Goal: Task Accomplishment & Management: Manage account settings

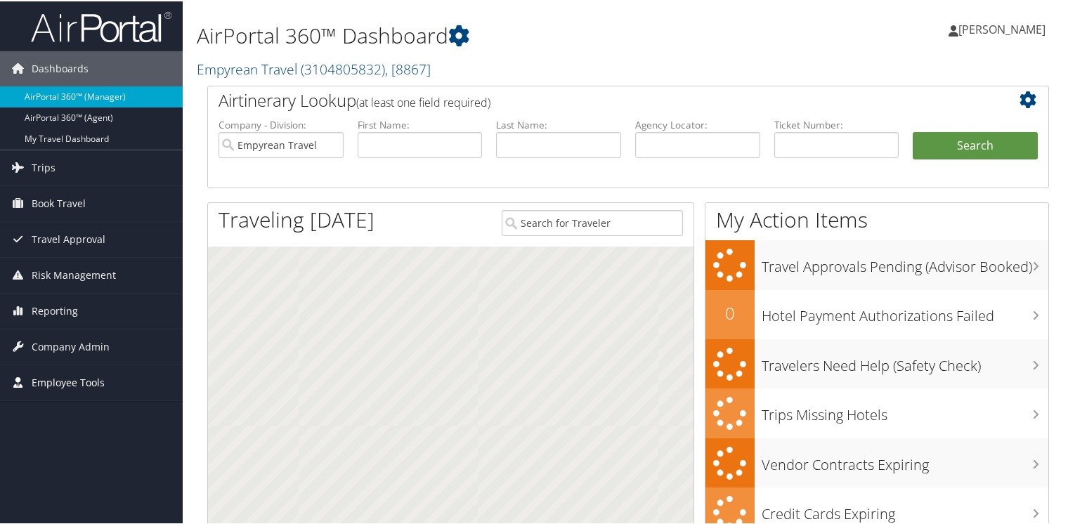
click at [70, 382] on span "Employee Tools" at bounding box center [68, 381] width 73 height 35
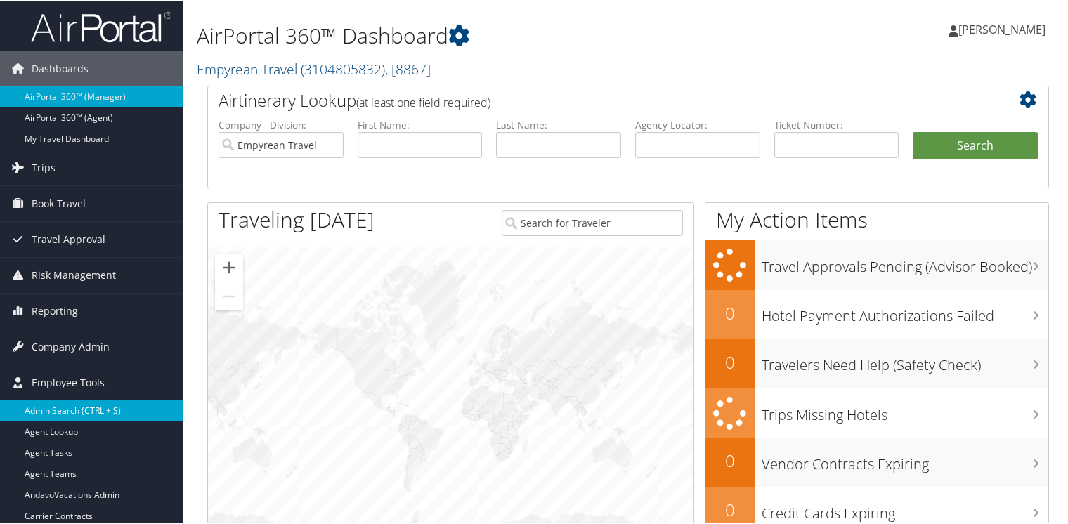
click at [70, 406] on link "Admin Search (CTRL + S)" at bounding box center [91, 409] width 183 height 21
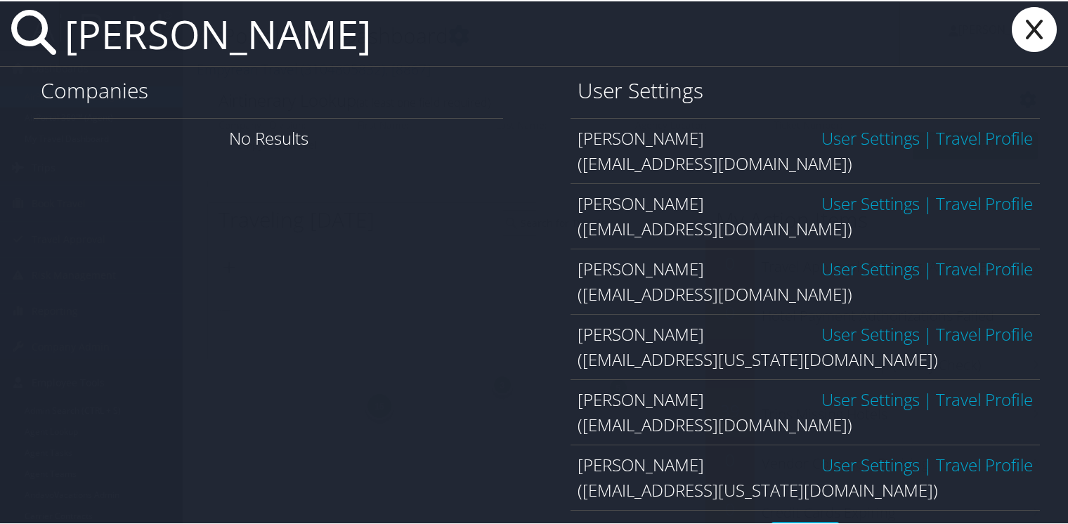
type input "zi liu"
click at [1024, 23] on icon at bounding box center [1034, 28] width 56 height 45
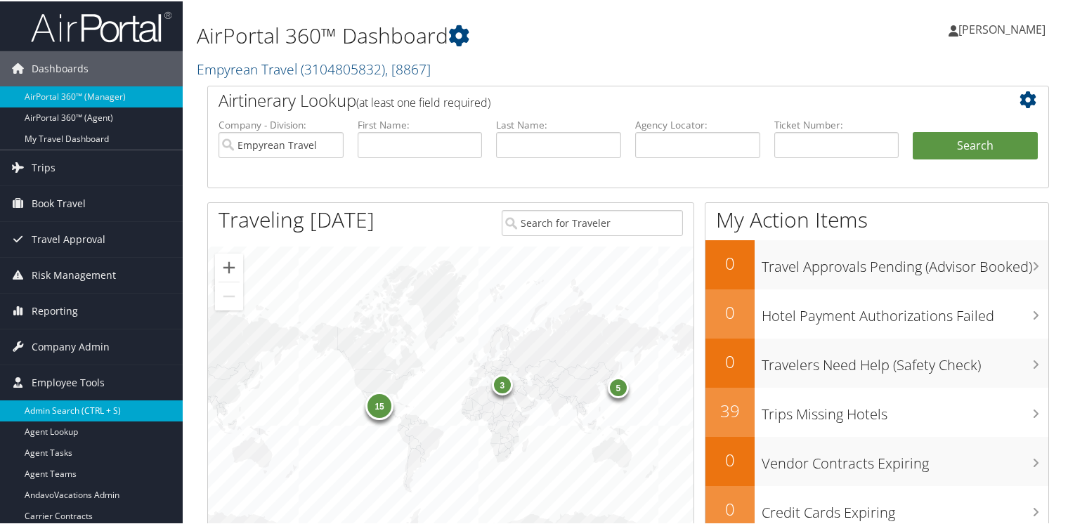
click at [65, 405] on link "Admin Search (CTRL + S)" at bounding box center [91, 409] width 183 height 21
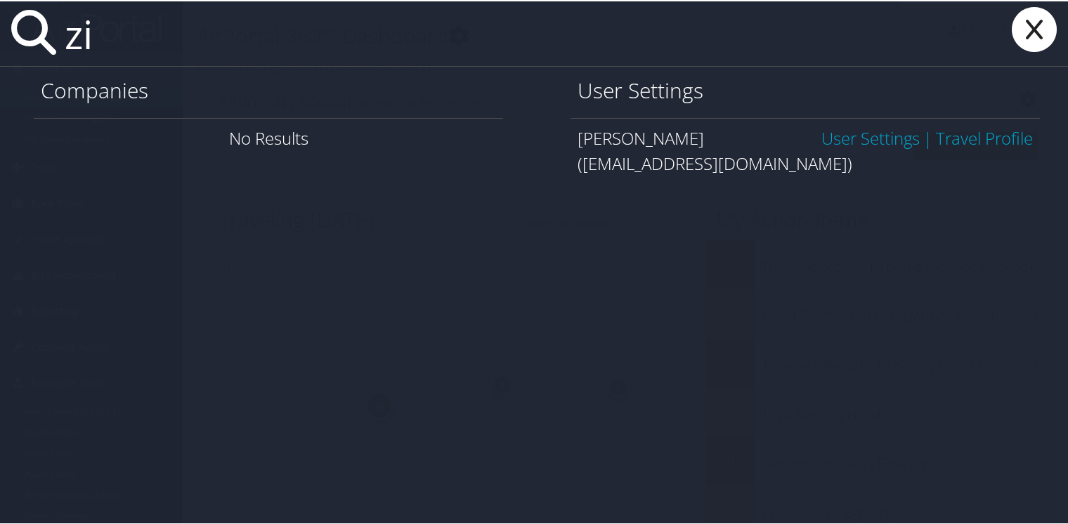
type input "z"
type input "t"
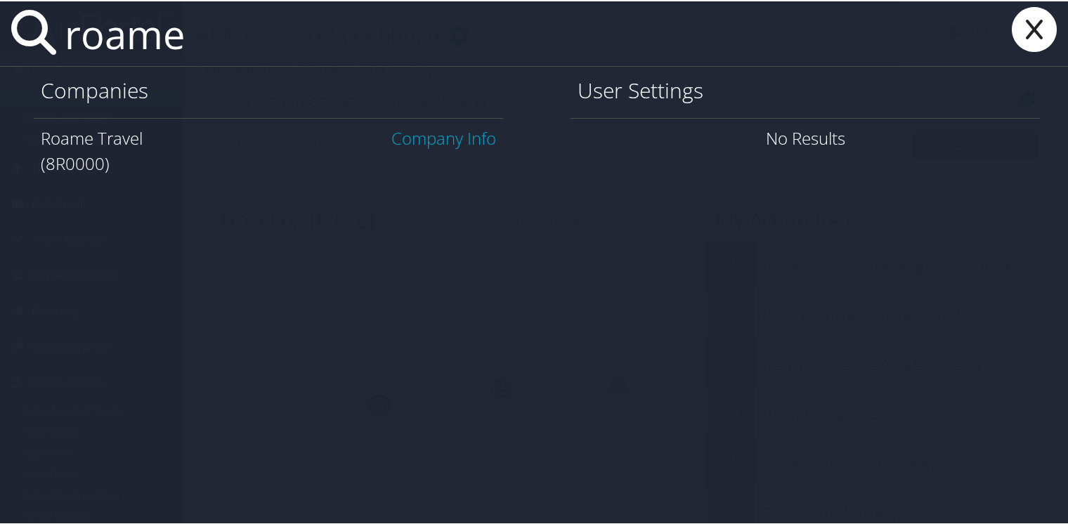
type input "roame"
click at [1024, 26] on icon at bounding box center [1034, 28] width 56 height 45
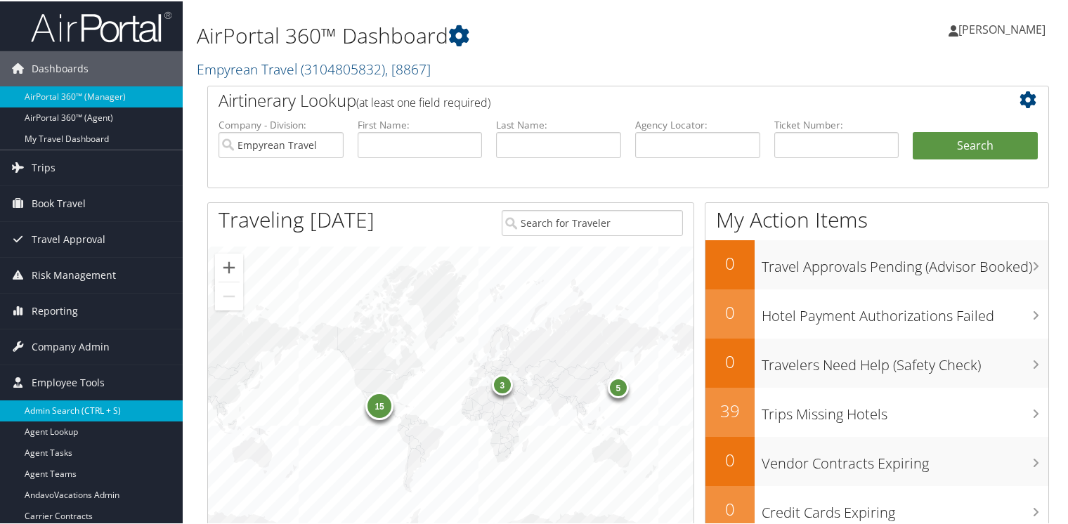
click at [33, 406] on link "Admin Search (CTRL + S)" at bounding box center [91, 409] width 183 height 21
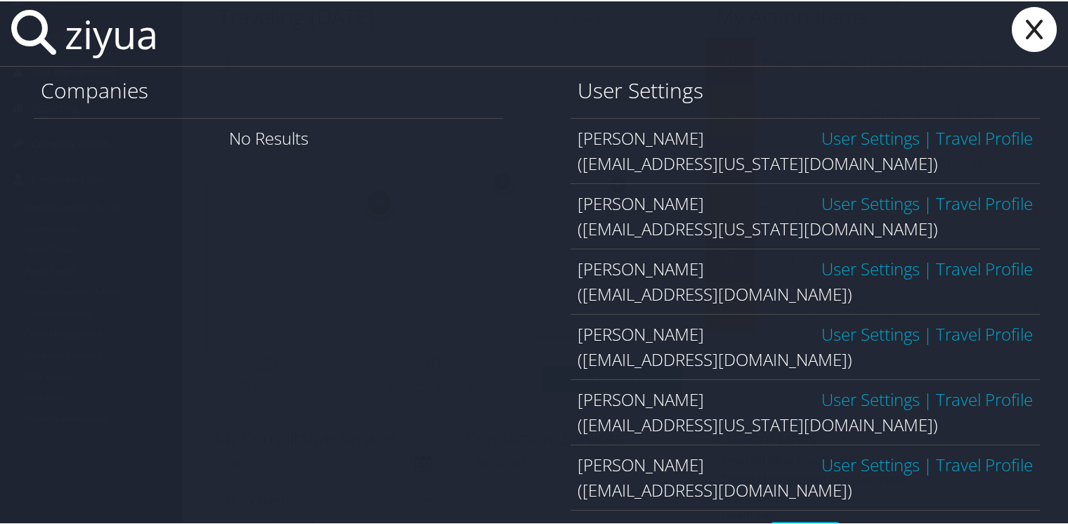
scroll to position [181, 0]
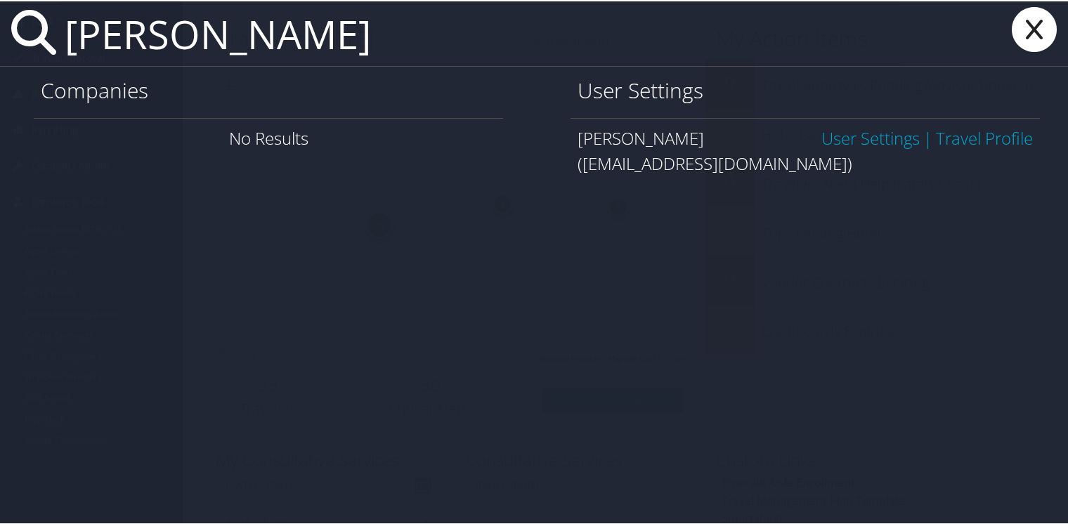
type input "ziyuan liu"
click at [874, 134] on link "User Settings" at bounding box center [870, 136] width 98 height 23
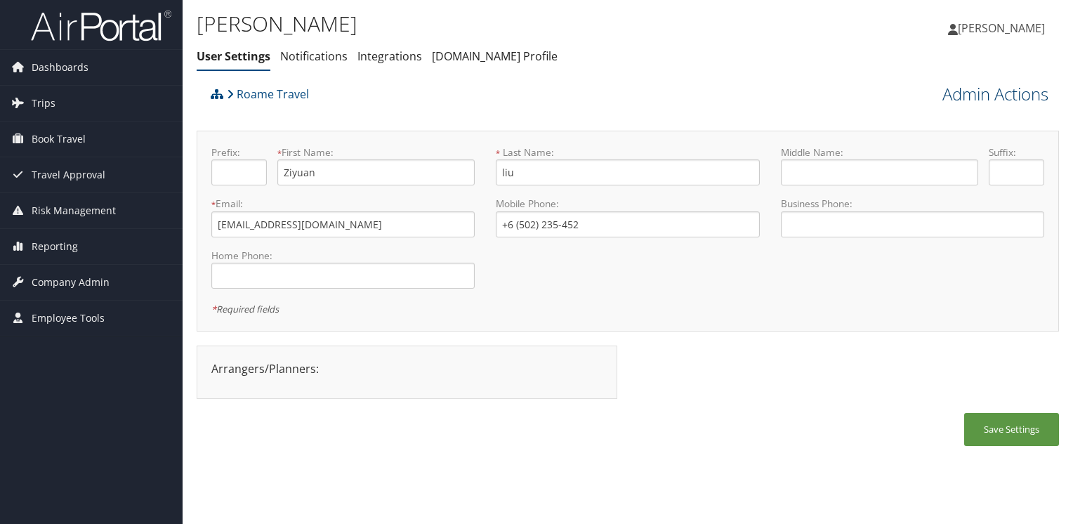
click at [999, 91] on link "Admin Actions" at bounding box center [996, 94] width 106 height 24
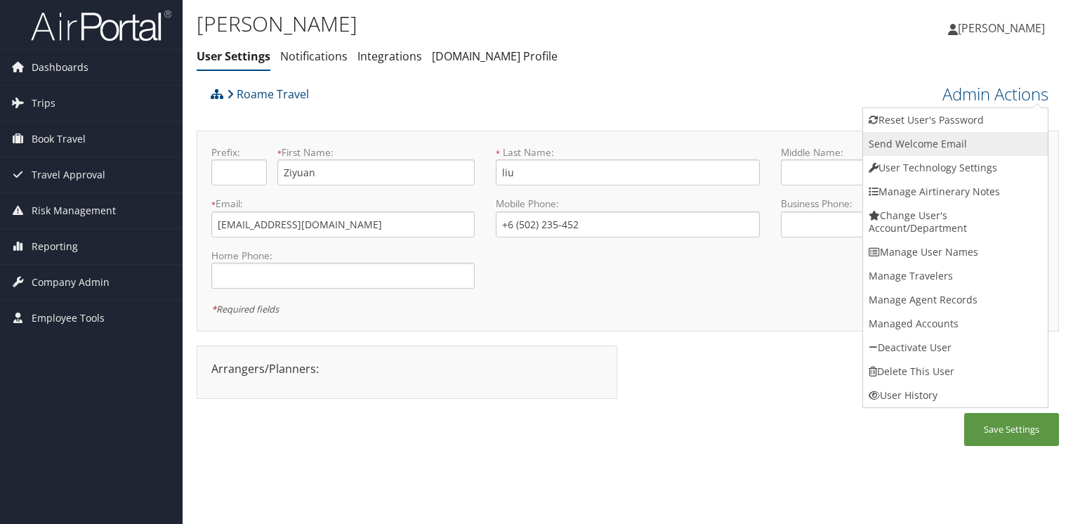
click at [955, 145] on link "Send Welcome Email" at bounding box center [955, 144] width 185 height 24
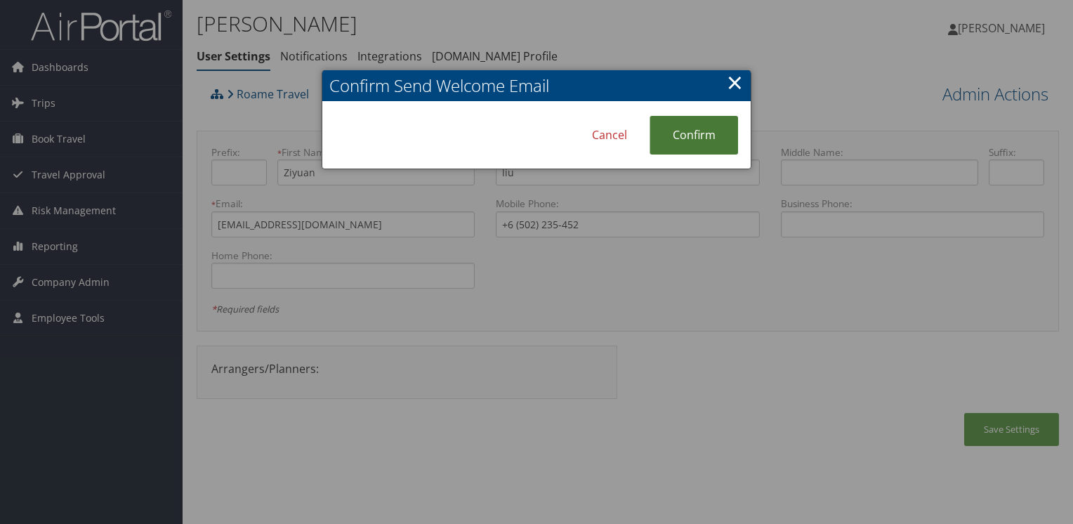
click at [686, 138] on link "Confirm" at bounding box center [694, 135] width 89 height 39
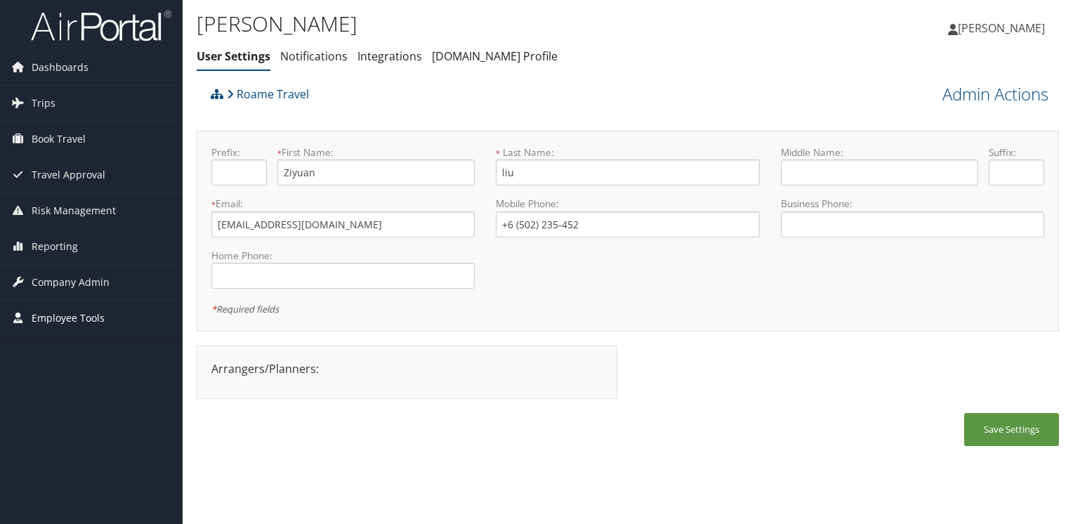
click at [44, 316] on span "Employee Tools" at bounding box center [68, 318] width 73 height 35
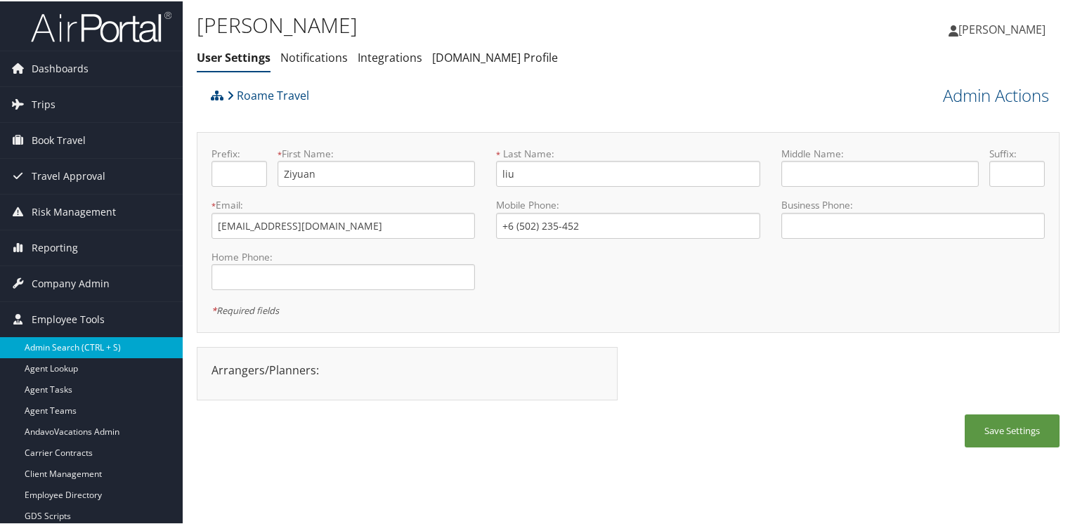
click at [39, 337] on link "Admin Search (CTRL + S)" at bounding box center [91, 346] width 183 height 21
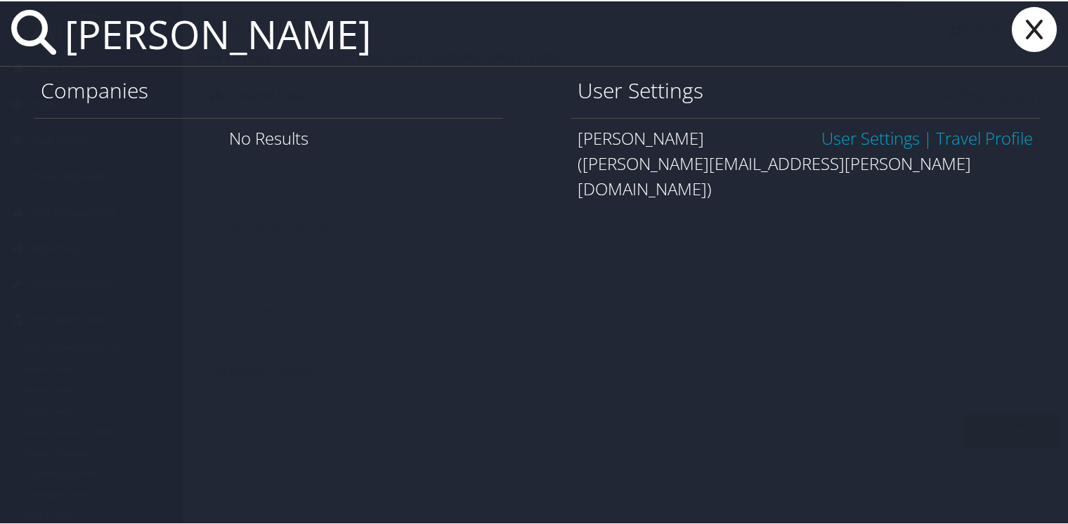
type input "tim qin"
click at [854, 136] on link "User Settings" at bounding box center [870, 136] width 98 height 23
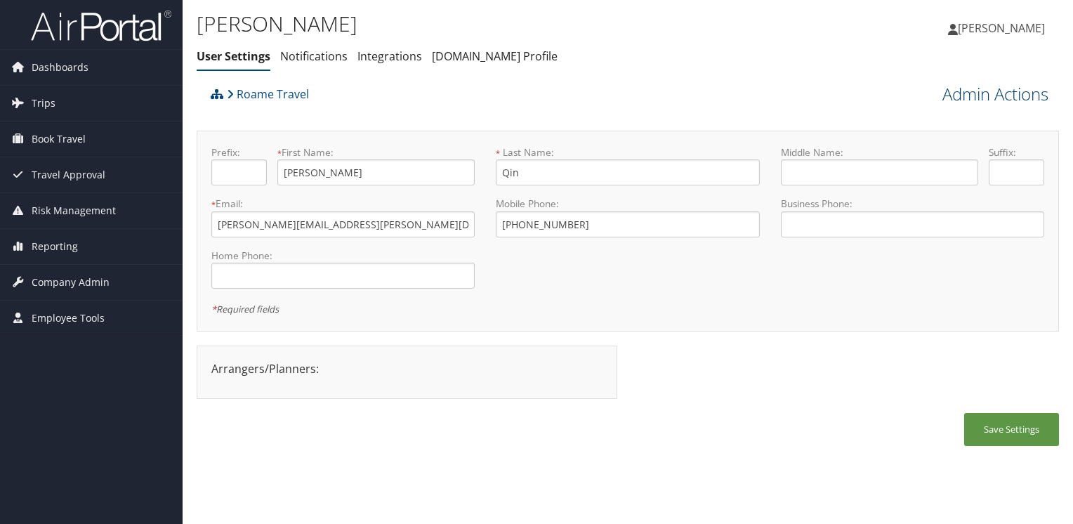
click at [1002, 93] on link "Admin Actions" at bounding box center [996, 94] width 106 height 24
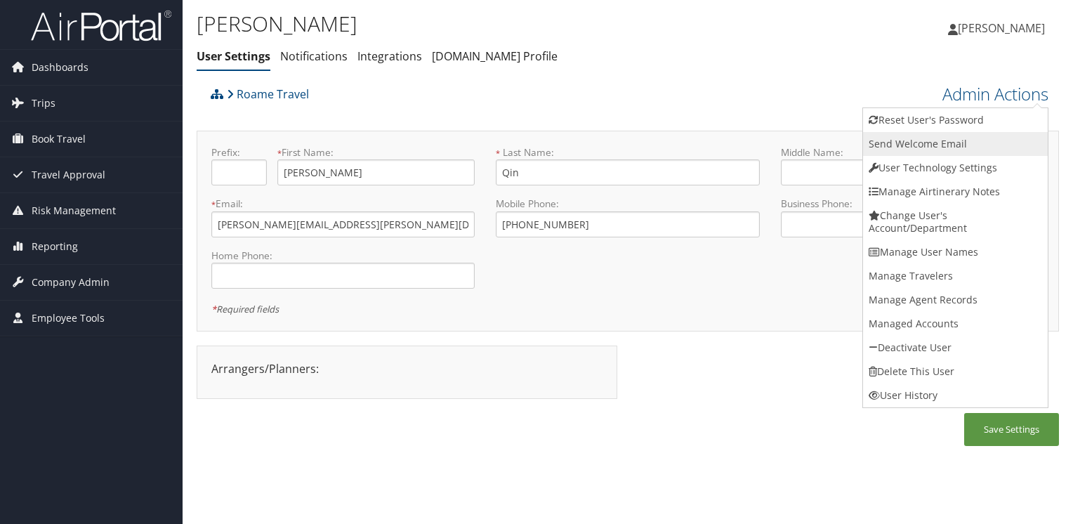
click at [913, 143] on link "Send Welcome Email" at bounding box center [955, 144] width 185 height 24
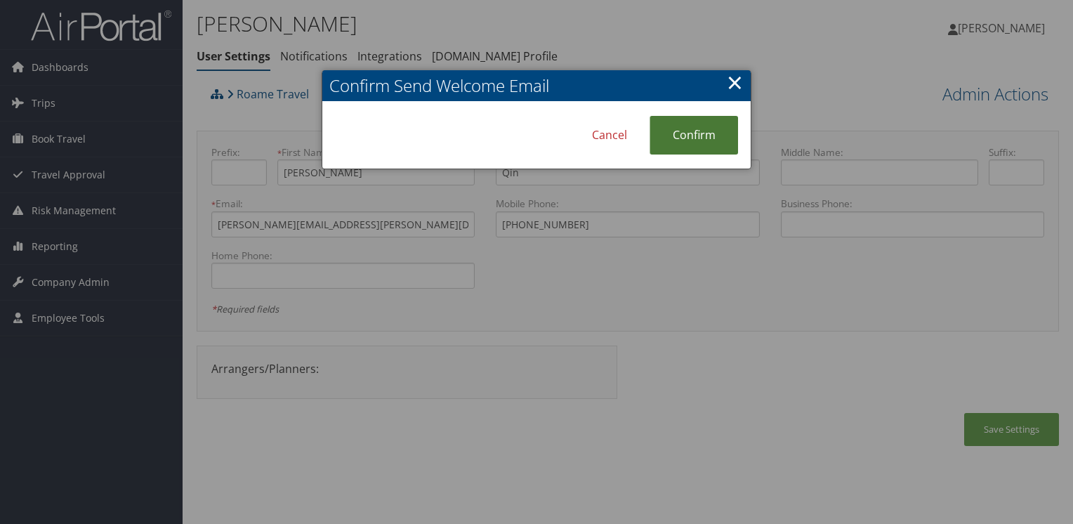
click at [703, 135] on link "Confirm" at bounding box center [694, 135] width 89 height 39
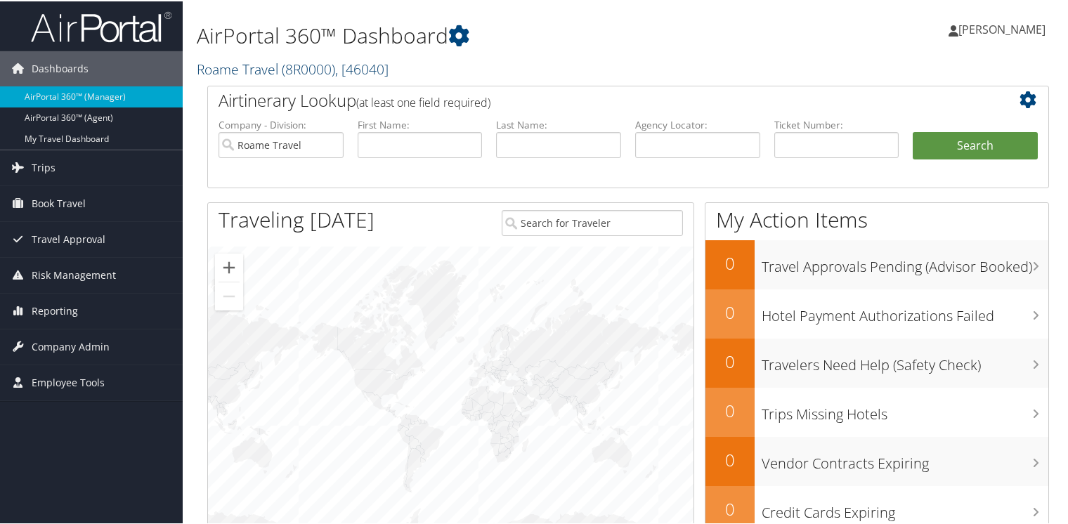
click at [225, 65] on link "Roame Travel ( 8R0000 ) , [ 46040 ]" at bounding box center [293, 67] width 192 height 19
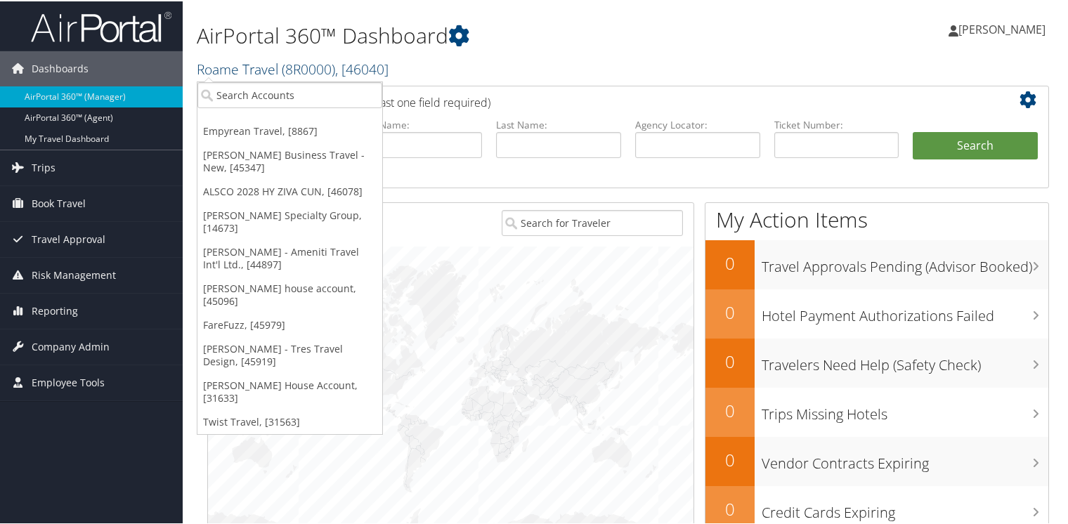
click at [225, 65] on link "Roame Travel ( 8R0000 ) , [ 46040 ]" at bounding box center [293, 67] width 192 height 19
click at [69, 337] on span "Company Admin" at bounding box center [71, 345] width 78 height 35
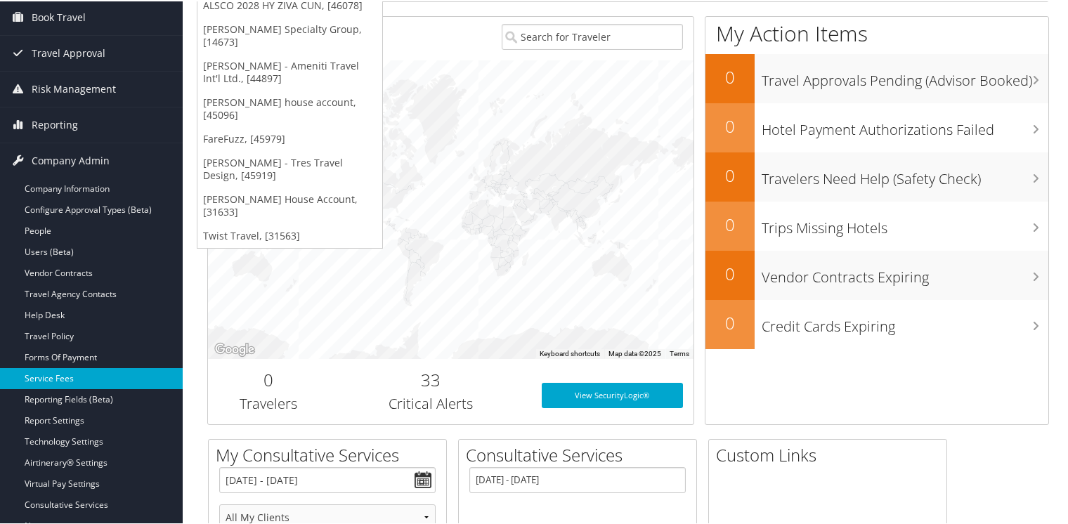
scroll to position [211, 0]
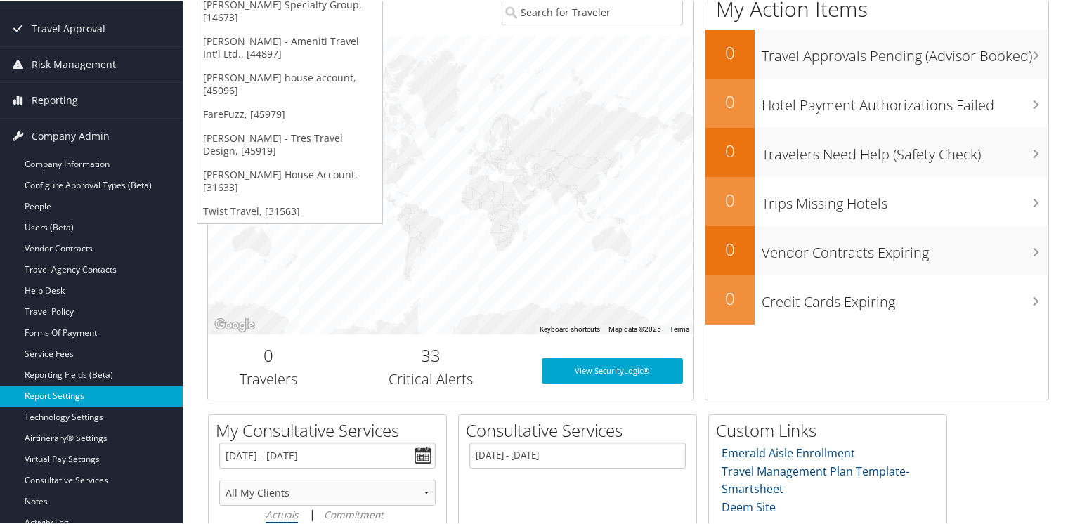
click at [45, 396] on link "Report Settings" at bounding box center [91, 394] width 183 height 21
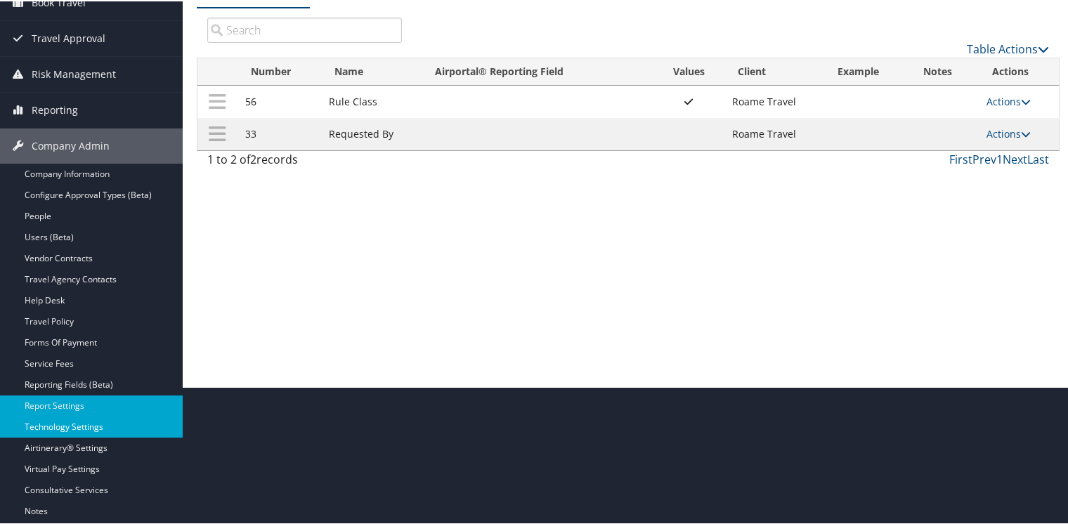
scroll to position [141, 0]
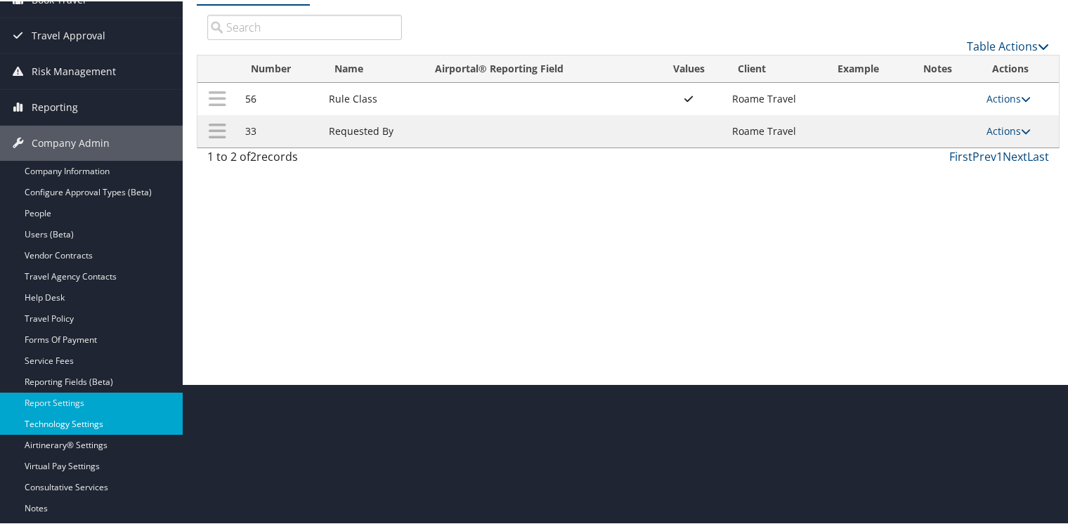
click at [66, 416] on link "Technology Settings" at bounding box center [91, 422] width 183 height 21
